Goal: Find specific page/section: Find specific page/section

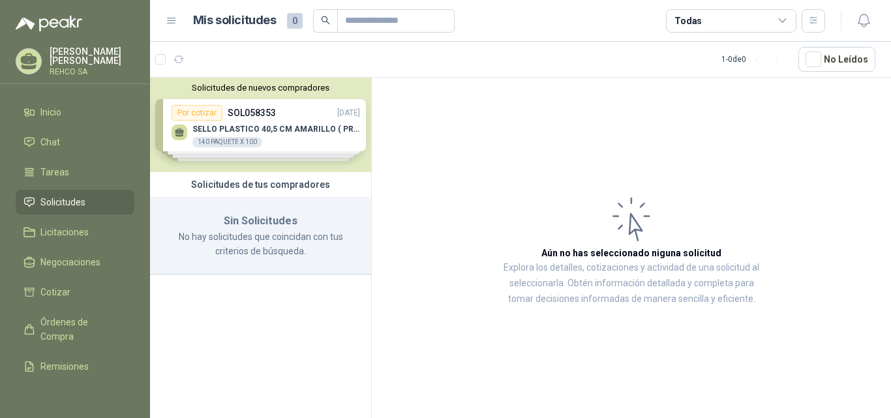
click at [292, 127] on div "Solicitudes de nuevos compradores Por cotizar SOL058353 [DATE] SELLO PLASTICO 4…" at bounding box center [260, 125] width 221 height 95
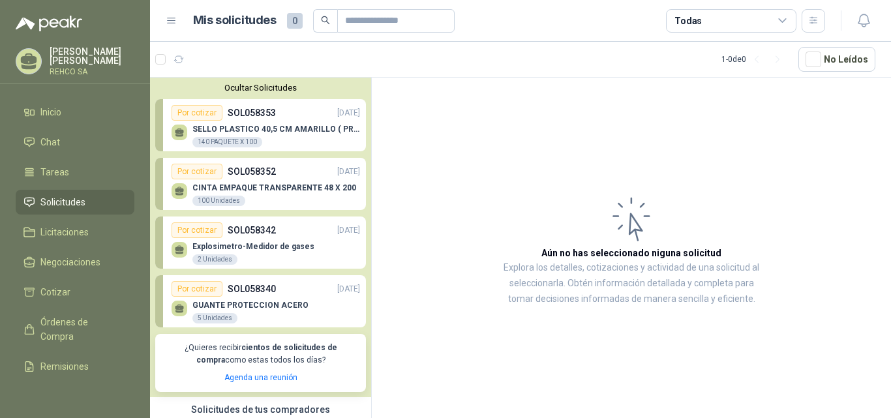
click at [237, 126] on p "SELLO PLASTICO 40,5 CM AMARILLO ( PRECINTO SEGURIDAD)" at bounding box center [276, 129] width 168 height 9
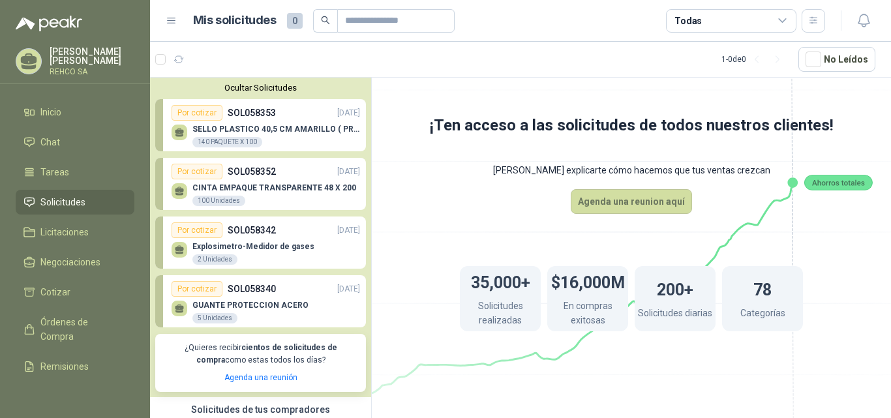
click at [266, 171] on p "SOL058352" at bounding box center [252, 171] width 48 height 14
click at [266, 189] on p "CINTA EMPAQUE TRANSPARENTE 48 X 200" at bounding box center [274, 187] width 164 height 9
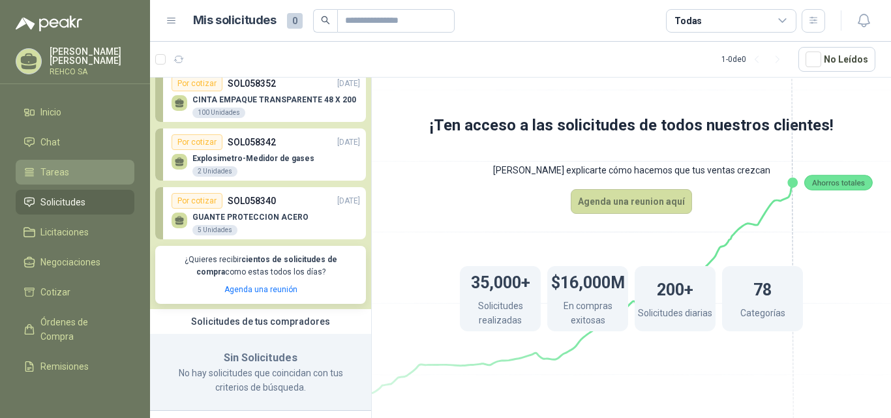
scroll to position [95, 0]
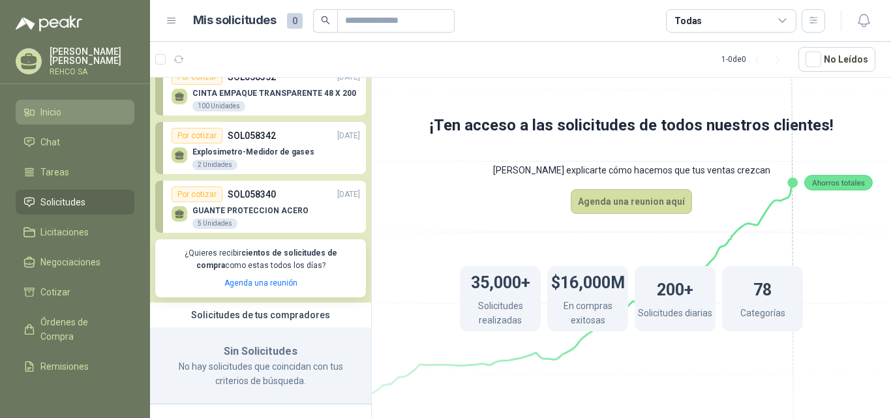
click at [69, 108] on li "Inicio" at bounding box center [74, 112] width 103 height 14
